Goal: Check status: Check status

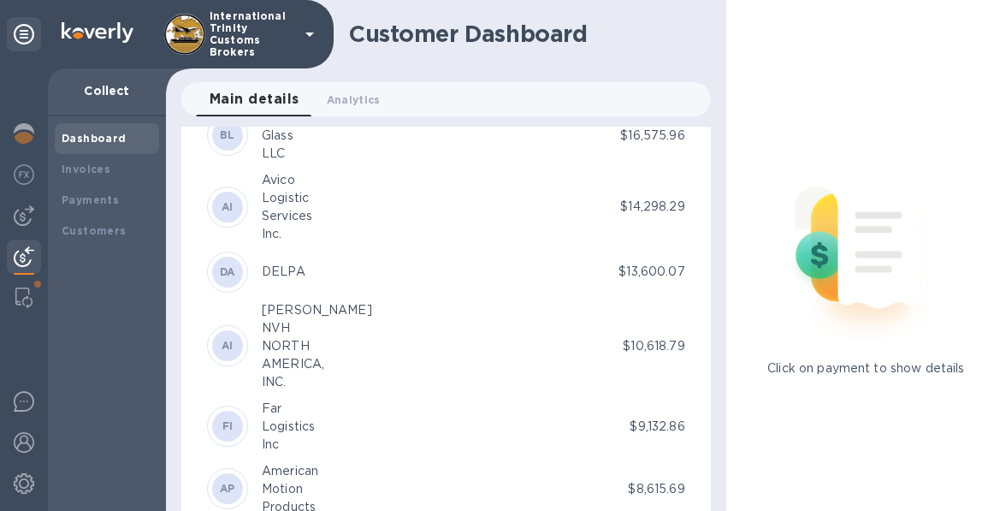
scroll to position [1169, 0]
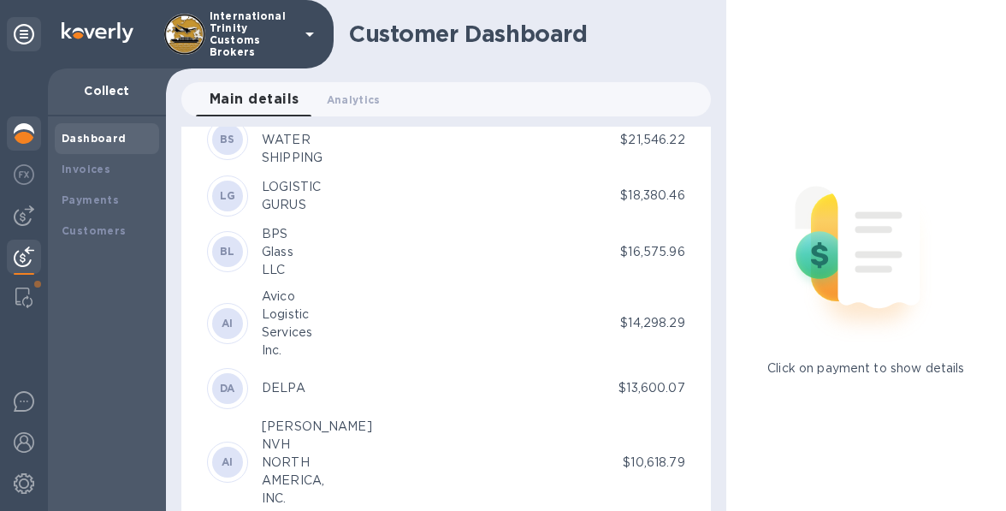
click at [11, 146] on div at bounding box center [24, 135] width 34 height 38
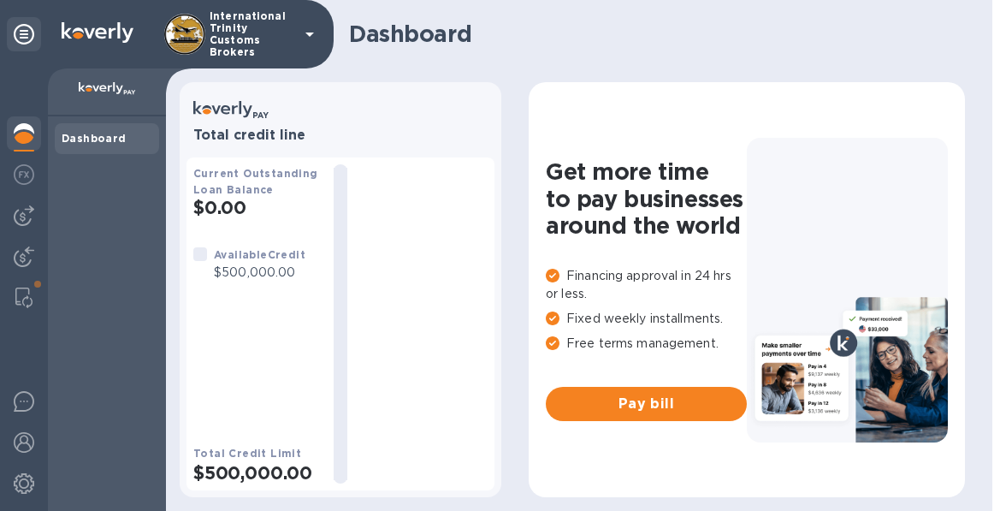
click at [247, 28] on p "International Trinity Customs Brokers" at bounding box center [253, 34] width 86 height 48
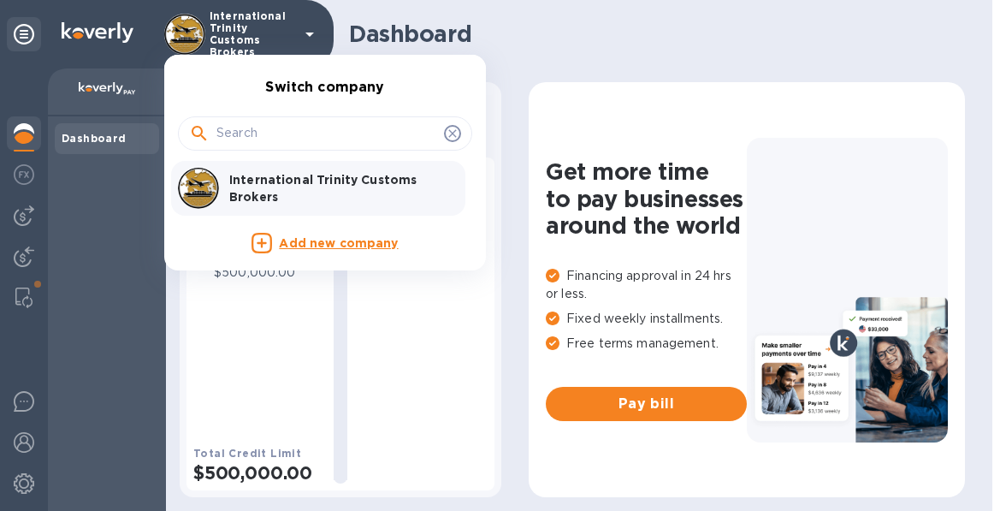
click at [272, 116] on div at bounding box center [325, 133] width 294 height 34
click at [271, 133] on input "text" at bounding box center [326, 134] width 221 height 26
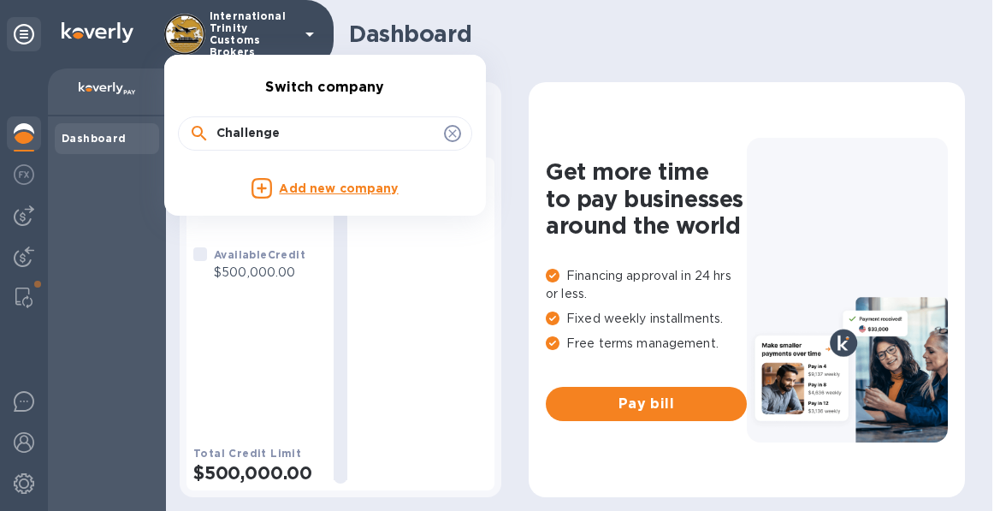
type input "Challenge"
click at [458, 129] on icon at bounding box center [453, 134] width 14 height 14
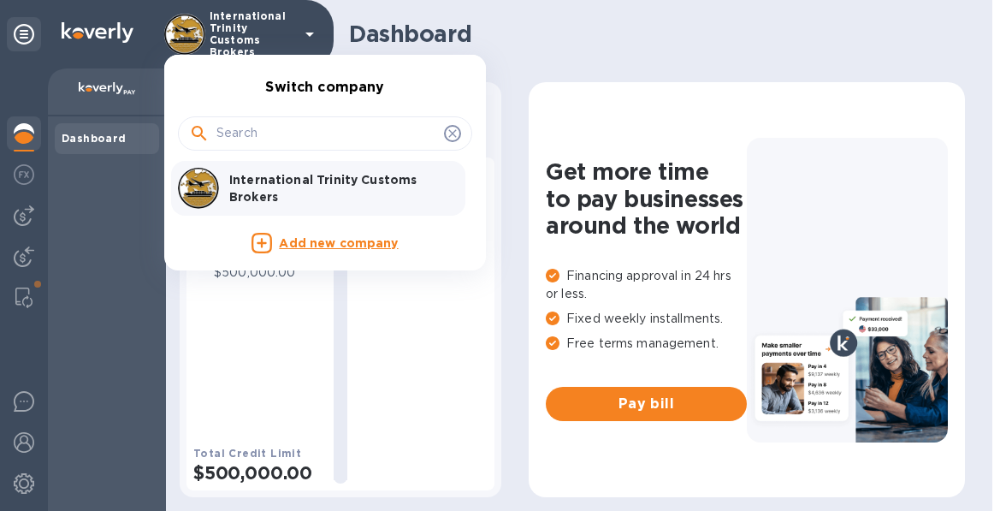
click at [7, 258] on div at bounding box center [503, 255] width 1006 height 511
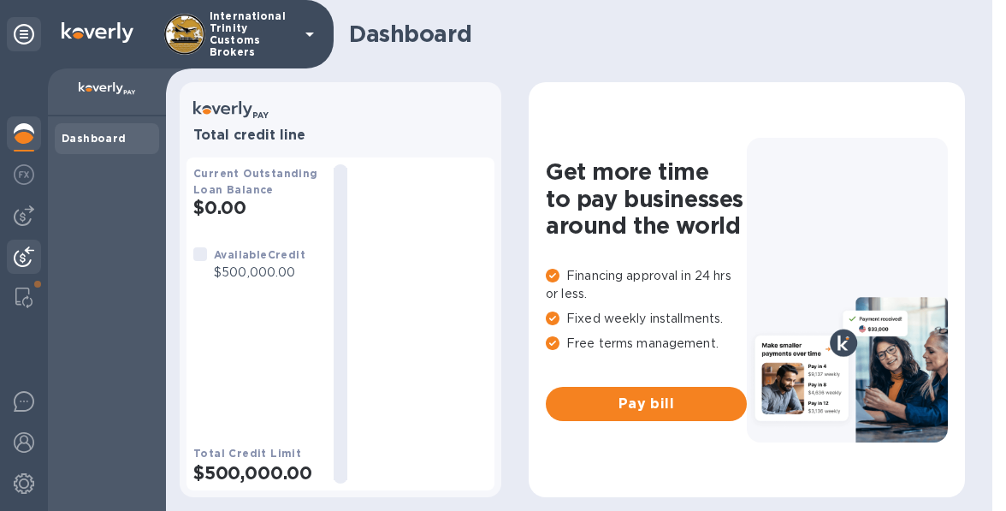
click at [30, 262] on img at bounding box center [24, 256] width 21 height 21
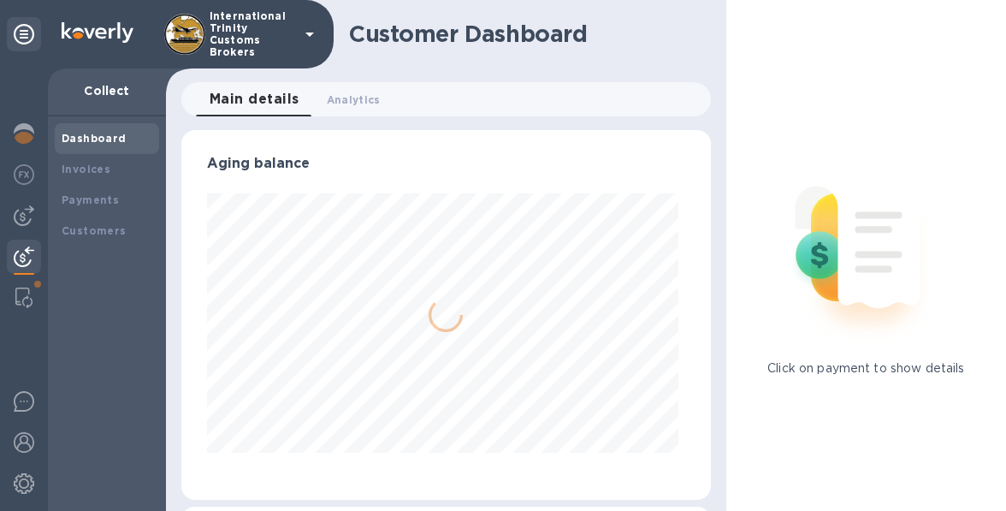
scroll to position [370, 522]
click at [81, 196] on b "Payments" at bounding box center [90, 199] width 57 height 13
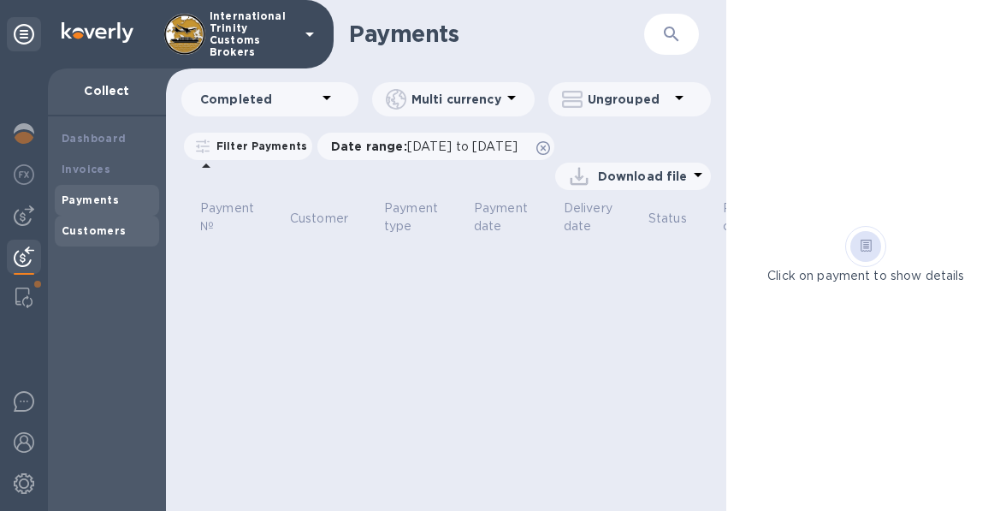
click at [114, 219] on div "Customers" at bounding box center [107, 231] width 104 height 31
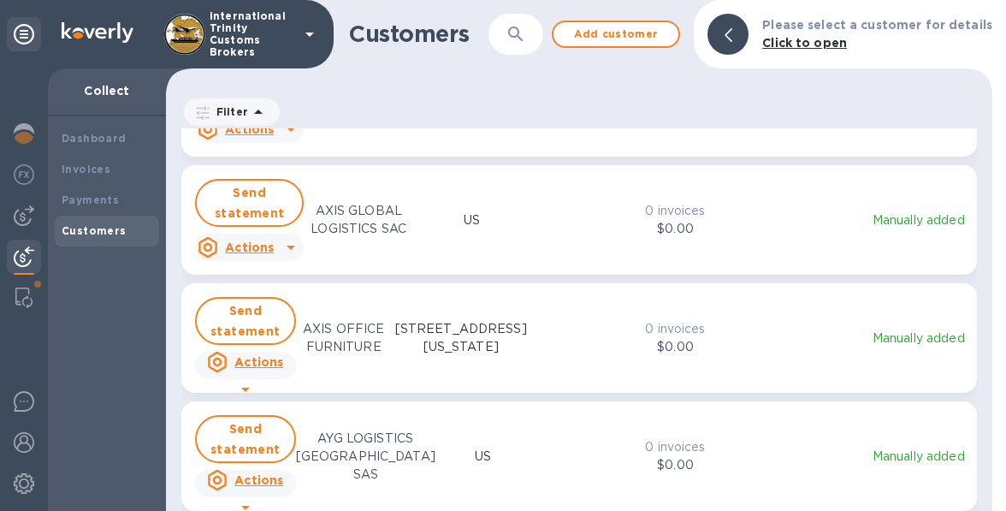
scroll to position [5046, 0]
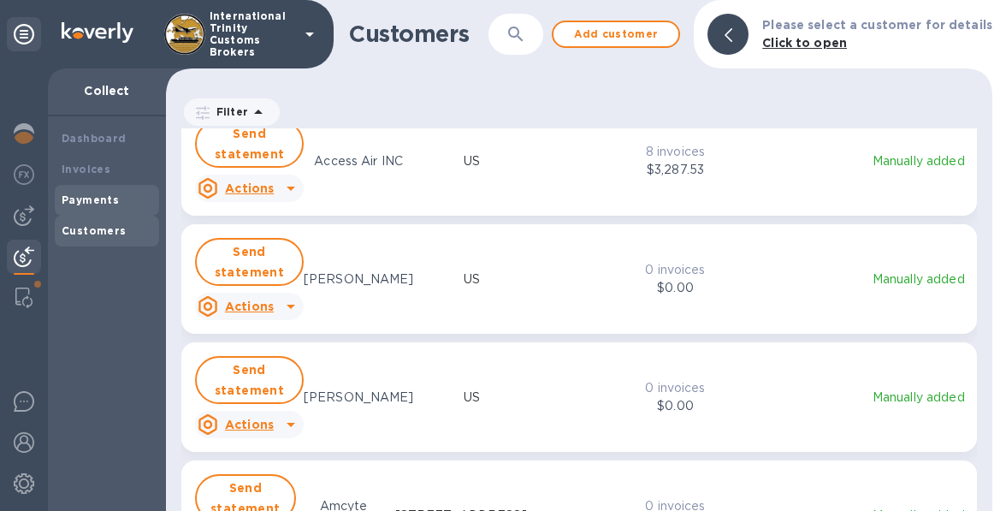
click at [88, 199] on b "Payments" at bounding box center [90, 199] width 57 height 13
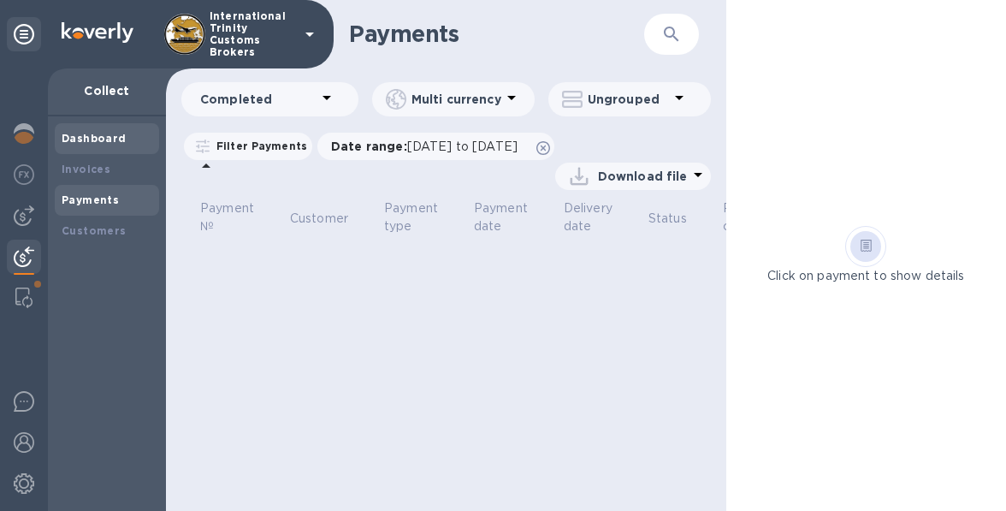
click at [78, 138] on b "Dashboard" at bounding box center [94, 138] width 65 height 13
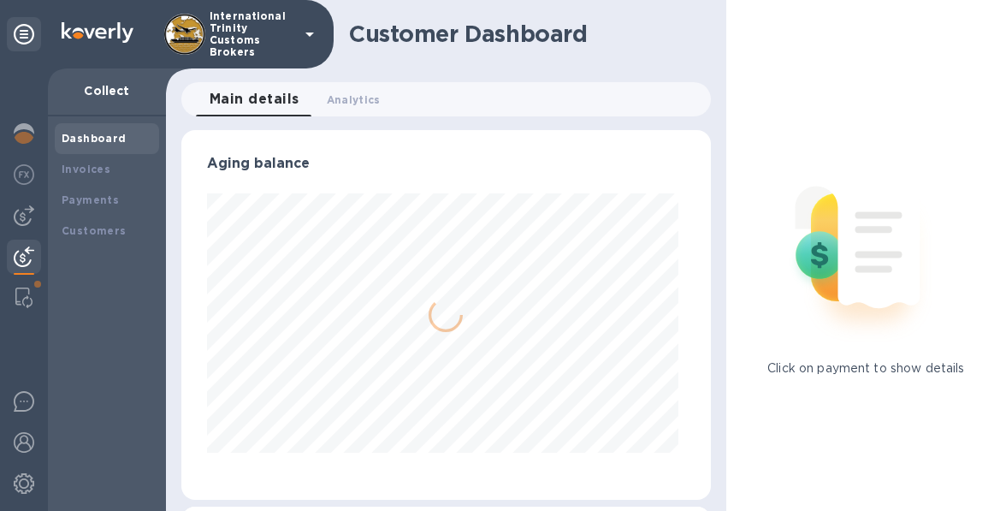
scroll to position [370, 522]
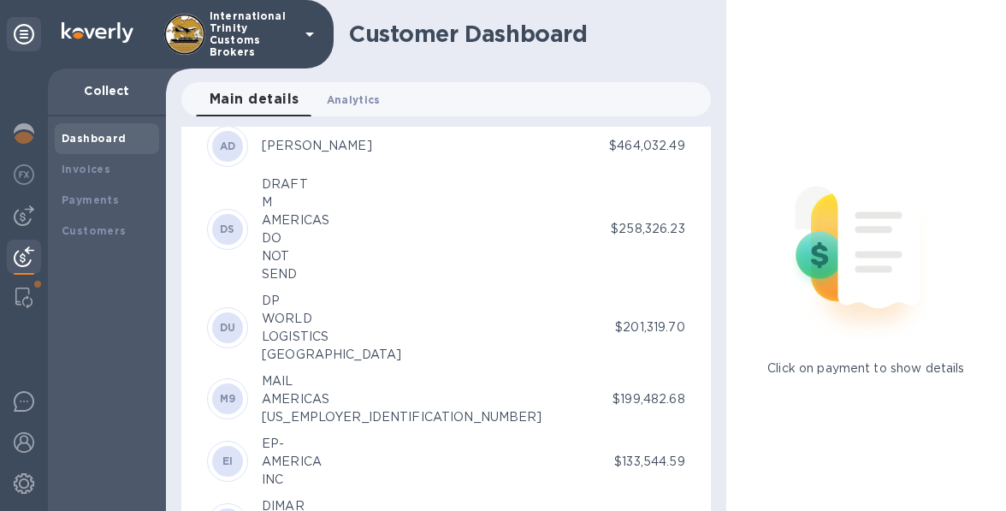
click at [345, 96] on span "Analytics 0" at bounding box center [354, 100] width 54 height 18
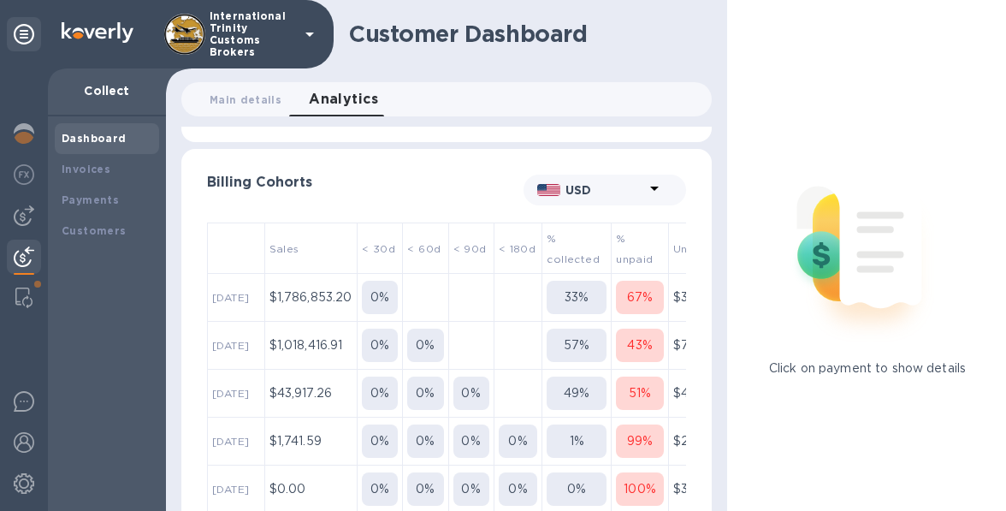
scroll to position [340, 0]
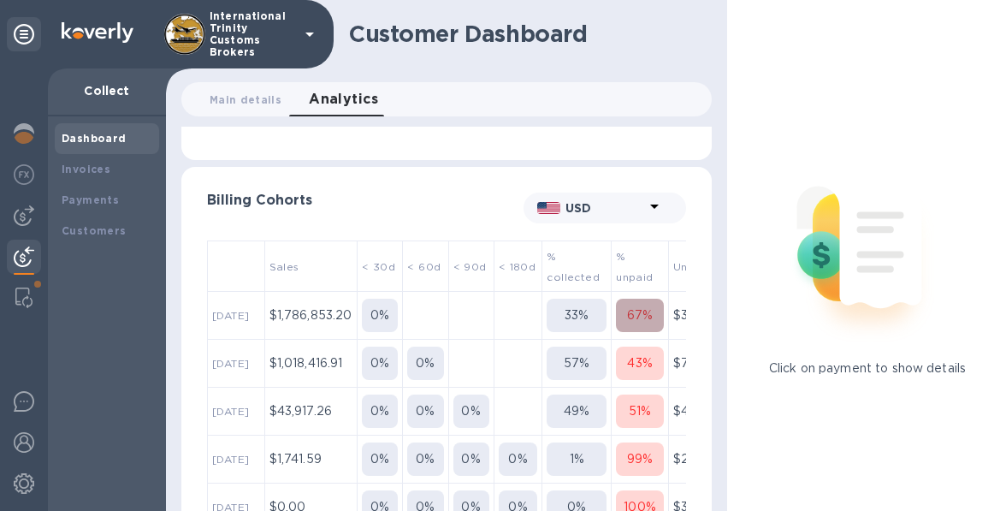
click at [636, 307] on p "67 %" at bounding box center [640, 315] width 26 height 18
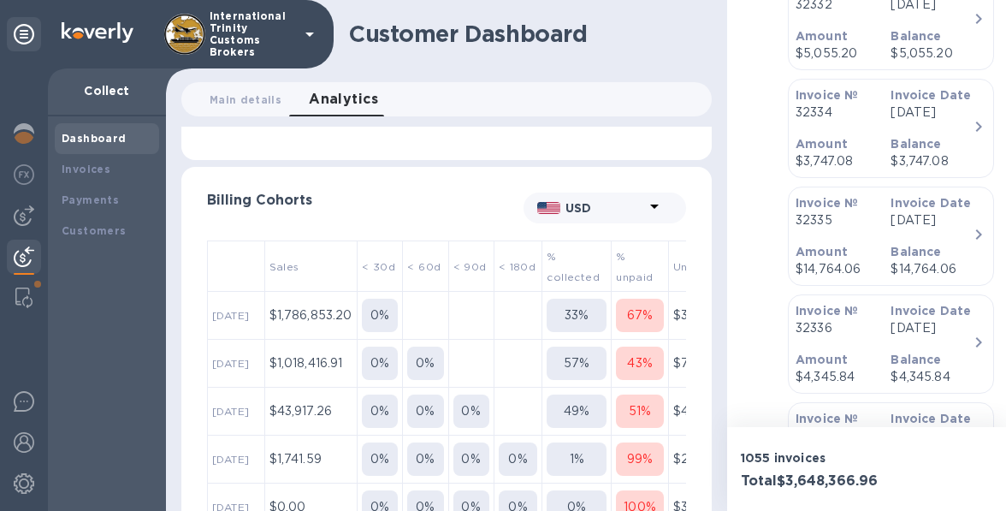
click at [642, 361] on p "43 %" at bounding box center [639, 363] width 25 height 18
click at [648, 411] on div "51 %" at bounding box center [640, 411] width 48 height 18
